Goal: Task Accomplishment & Management: Use online tool/utility

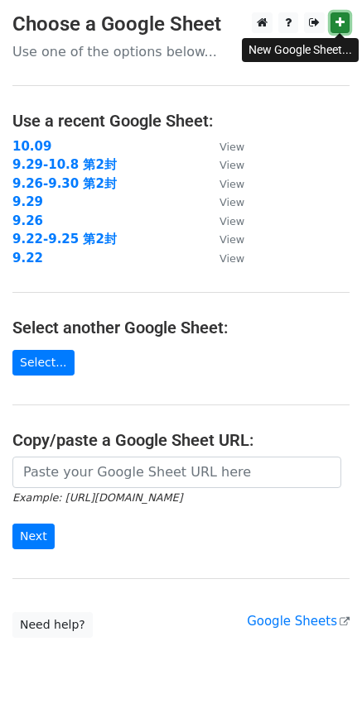
click at [344, 23] on link at bounding box center [339, 22] width 19 height 21
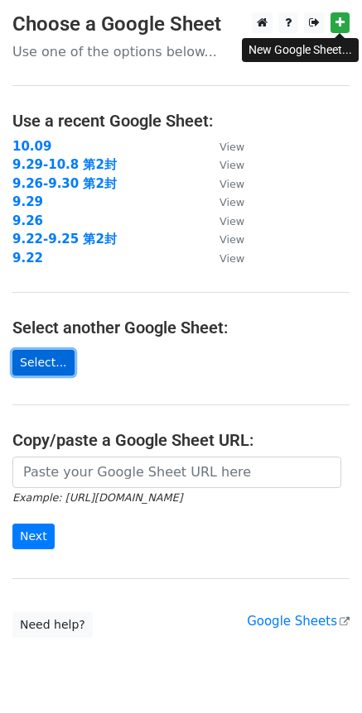
click at [41, 367] on link "Select..." at bounding box center [43, 363] width 62 height 26
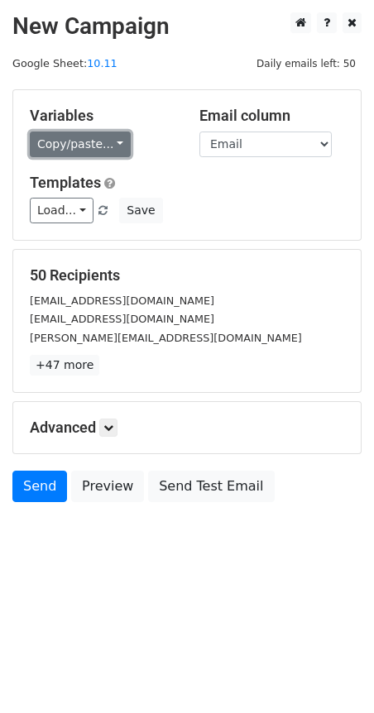
click at [116, 144] on link "Copy/paste..." at bounding box center [80, 145] width 101 height 26
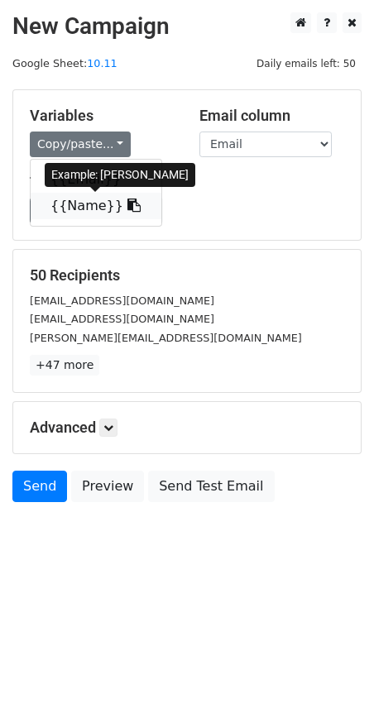
click at [84, 207] on link "{{Name}}" at bounding box center [96, 206] width 131 height 26
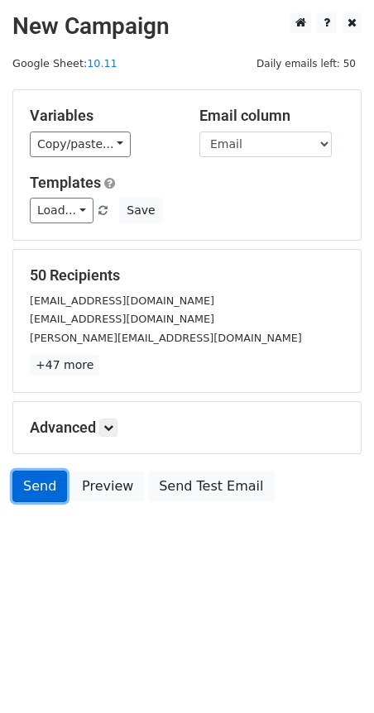
click at [39, 490] on link "Send" at bounding box center [39, 486] width 55 height 31
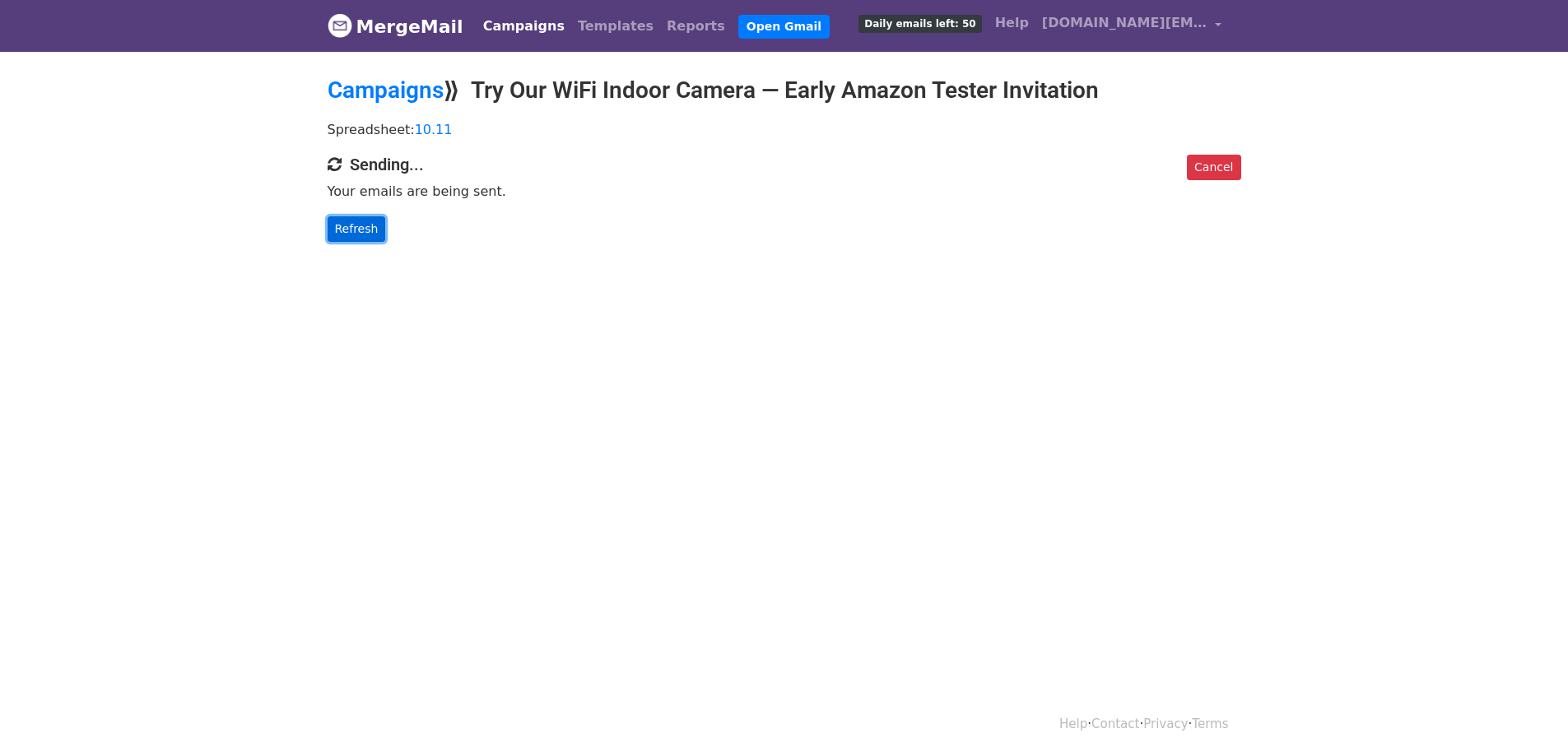
click at [354, 232] on link "Refresh" at bounding box center [356, 230] width 59 height 26
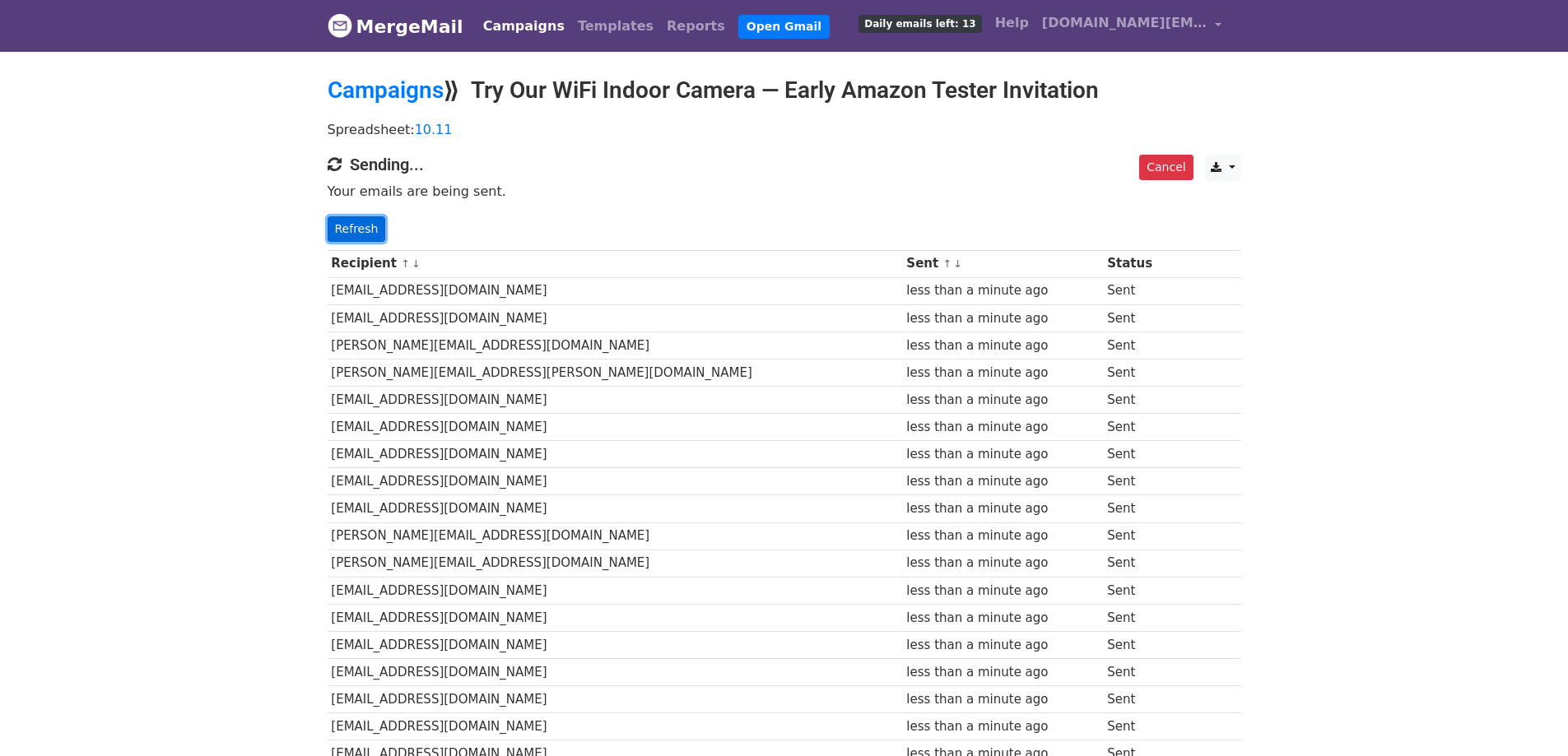
click at [376, 229] on link "Refresh" at bounding box center [356, 230] width 59 height 26
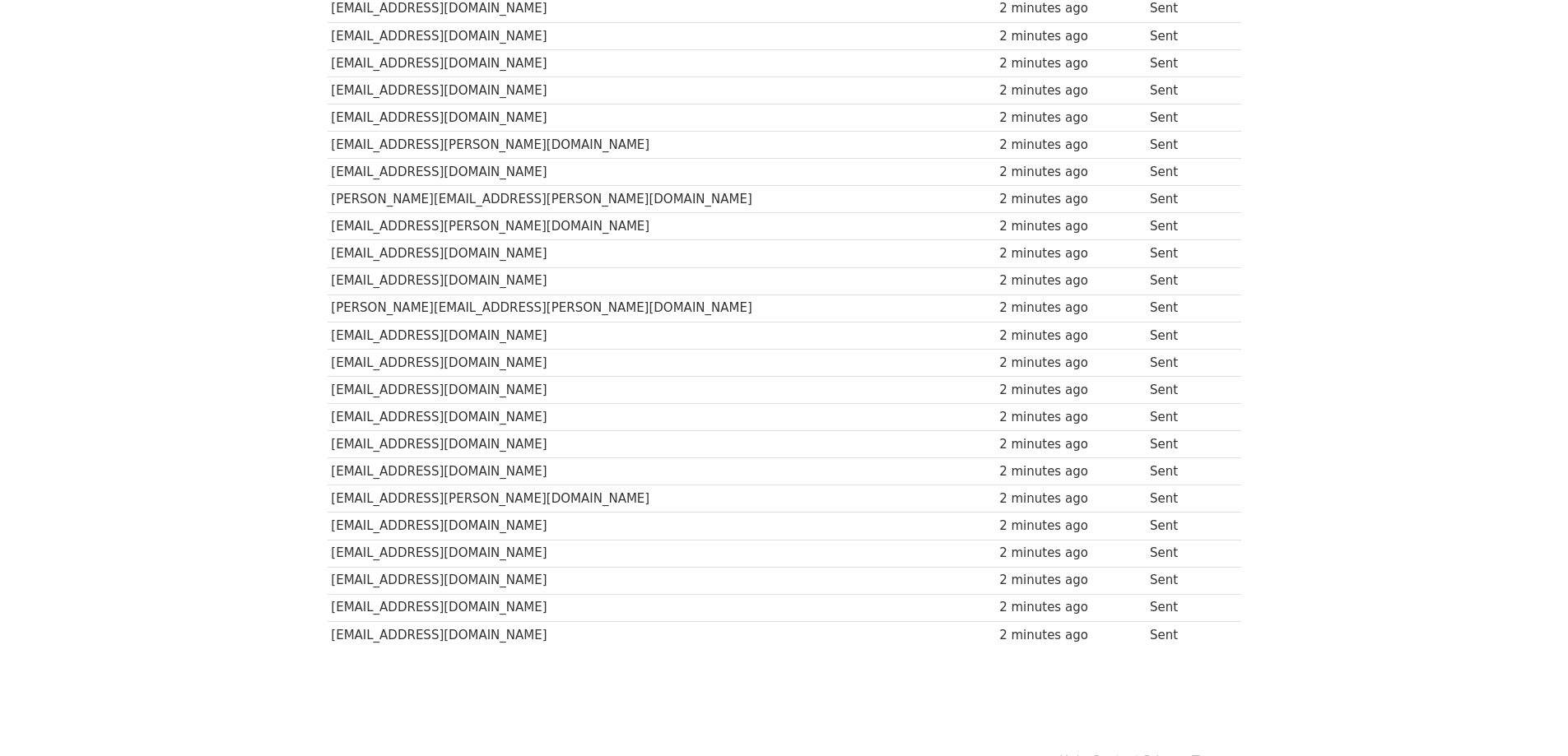
scroll to position [1026, 0]
